Goal: Task Accomplishment & Management: Complete application form

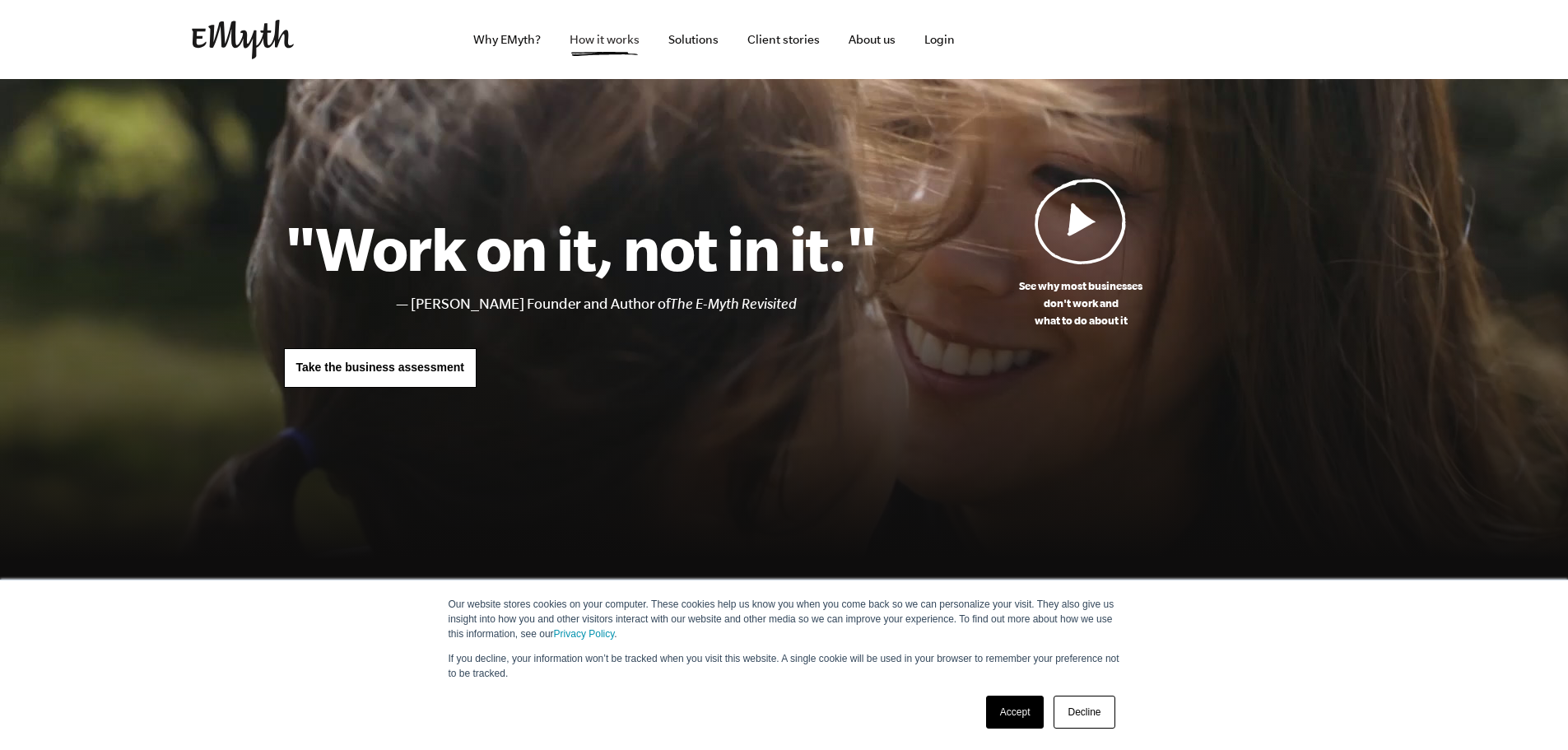
click at [616, 44] on link "How it works" at bounding box center [605, 39] width 96 height 79
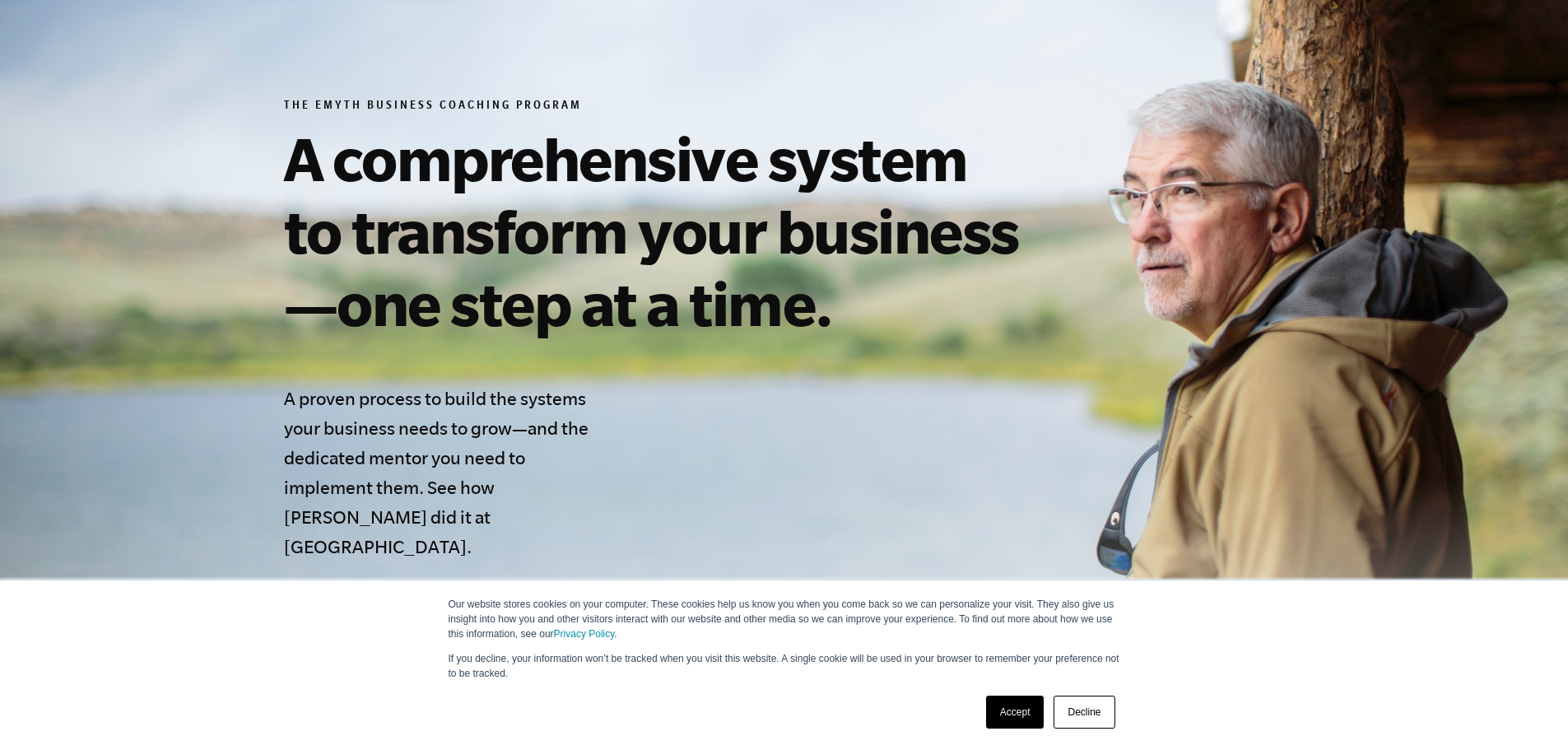
scroll to position [411, 0]
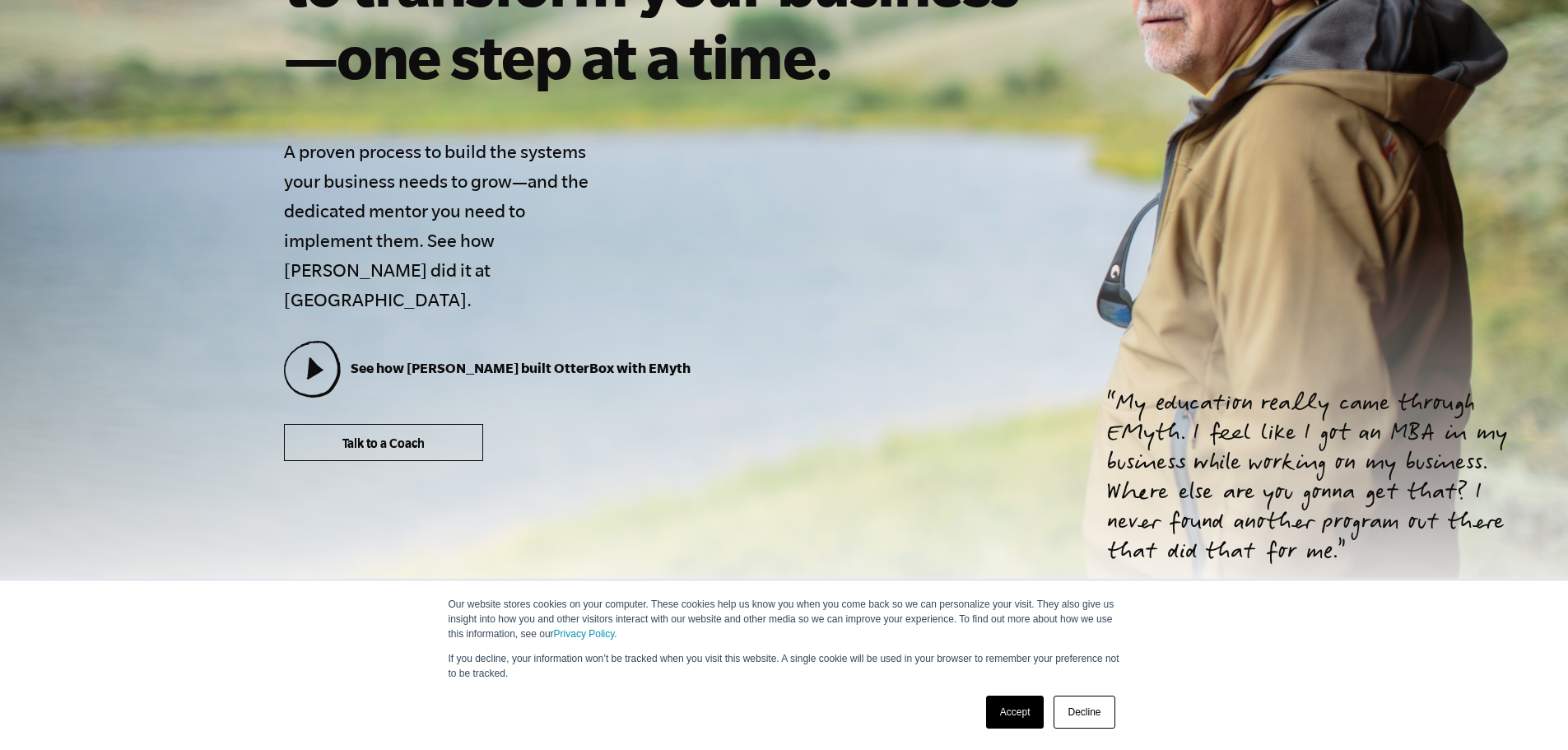
click at [434, 424] on link "Talk to a Coach" at bounding box center [383, 442] width 199 height 37
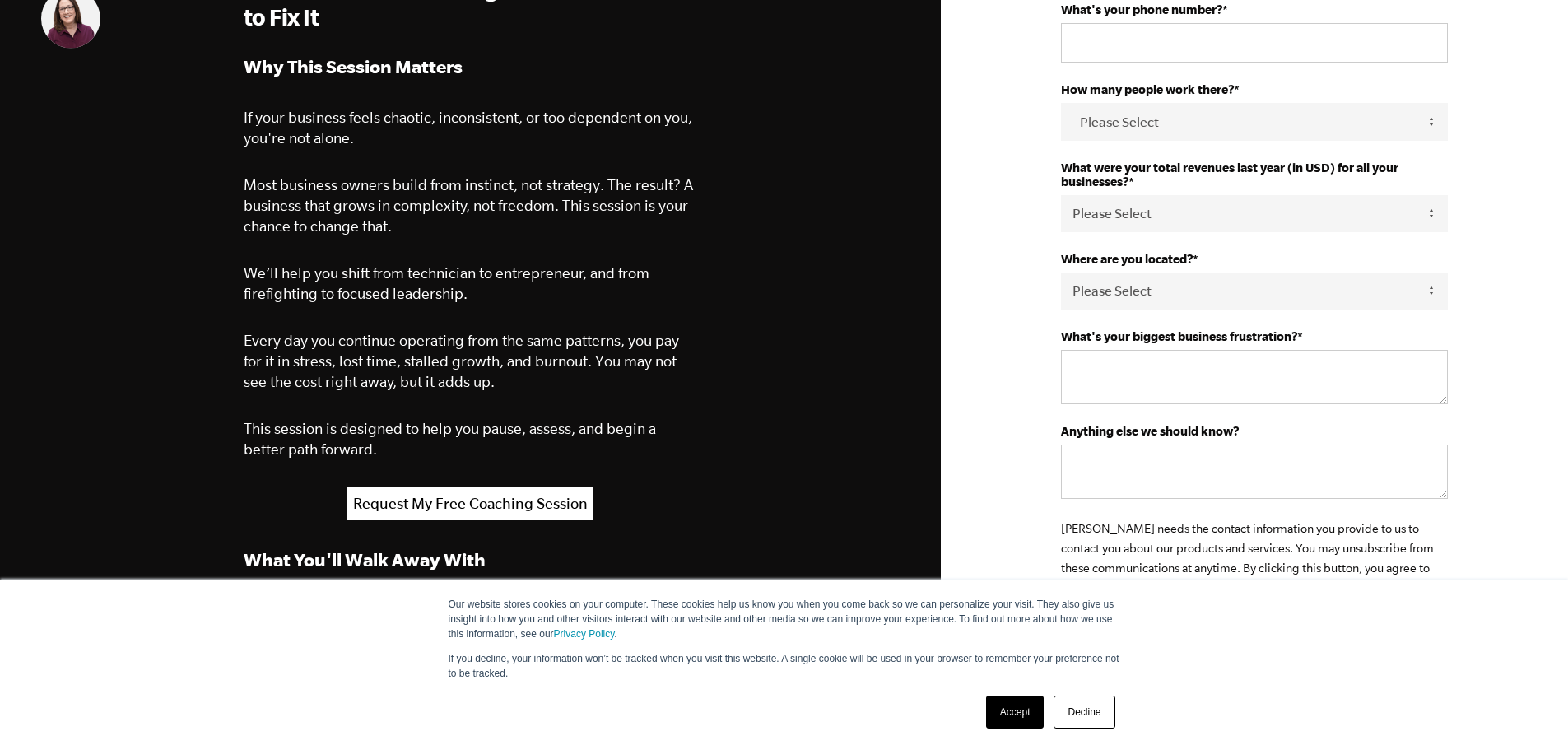
scroll to position [411, 0]
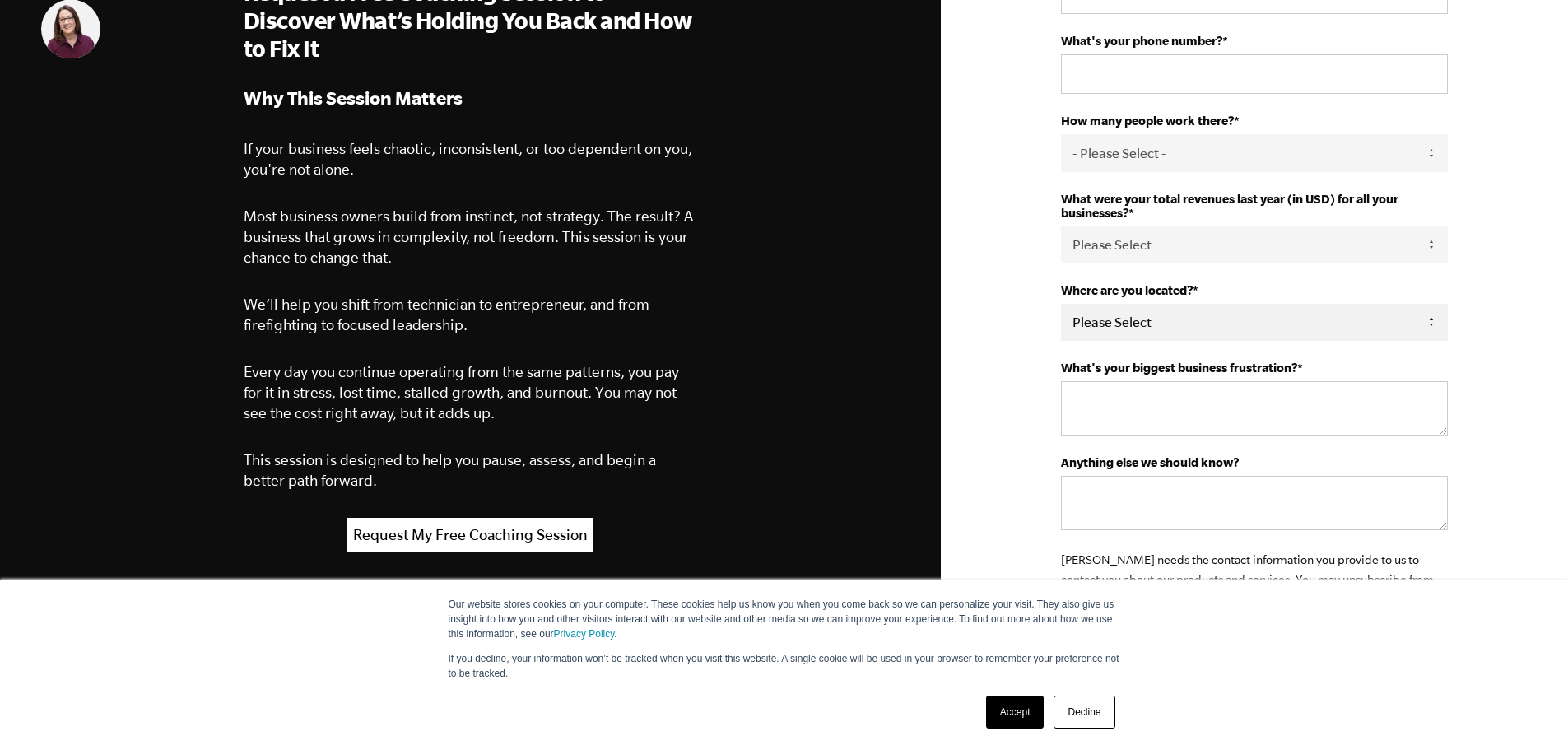
click at [1252, 329] on select "Please Select United States Afghanistan Åland Islands Albania Algeria American …" at bounding box center [1255, 322] width 387 height 37
